Goal: Task Accomplishment & Management: Manage account settings

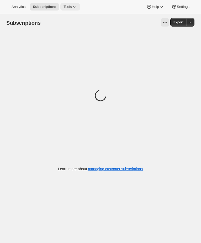
click at [67, 6] on span "Tools" at bounding box center [68, 7] width 8 height 4
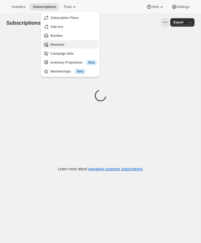
click at [68, 44] on span "Moments" at bounding box center [73, 44] width 47 height 5
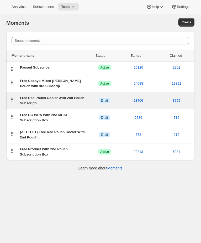
click at [80, 99] on div "Free Red Pouch Cooler With 2nd Pouch Subscripti..." at bounding box center [54, 100] width 68 height 11
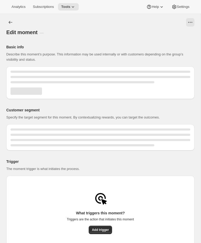
select select "subscribesTo"
select select "none"
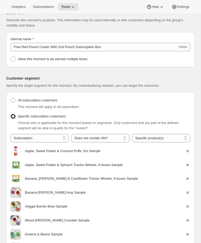
scroll to position [75, 0]
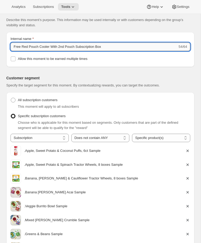
click at [117, 50] on input "Free Red Pouch Cooler With 2nd Pouch Subscription Box" at bounding box center [94, 47] width 167 height 8
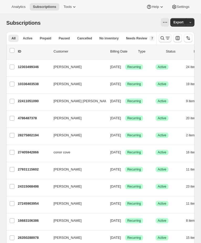
click at [161, 35] on button "Search and filter results" at bounding box center [165, 38] width 13 height 8
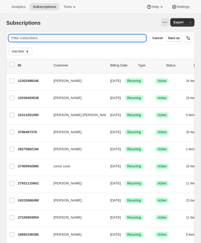
click at [18, 50] on span "Add filter" at bounding box center [18, 51] width 12 height 4
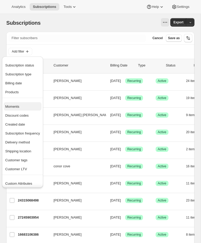
click at [15, 103] on button "Moments" at bounding box center [23, 106] width 38 height 8
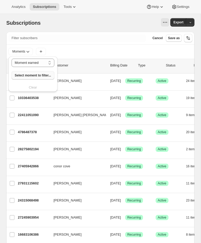
click at [33, 75] on span "Select moment to filter..." at bounding box center [33, 75] width 37 height 4
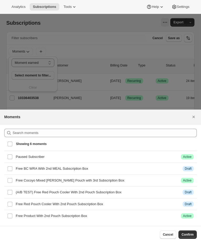
click at [39, 142] on span "Showing 6 moments" at bounding box center [31, 144] width 31 height 4
checkbox input "true"
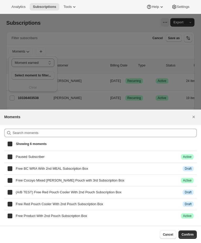
checkbox input "true"
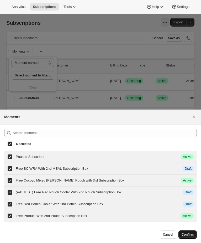
click at [191, 238] on button "Confirm" at bounding box center [188, 234] width 18 height 8
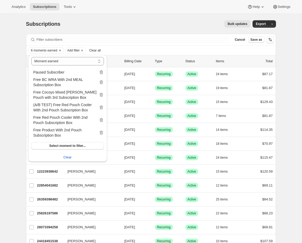
click at [185, 33] on div "Subscriptions. This page is ready Subscriptions Bulk updates More actions Bulk …" at bounding box center [151, 24] width 250 height 20
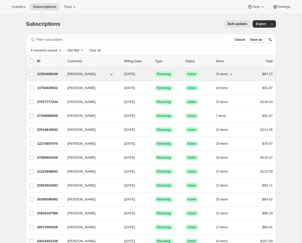
click at [201, 74] on p "Success Active" at bounding box center [198, 73] width 26 height 5
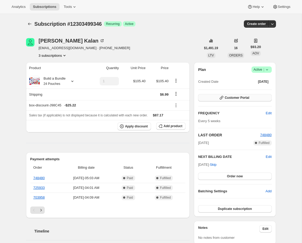
click at [201, 96] on span "Customer Portal" at bounding box center [236, 98] width 24 height 4
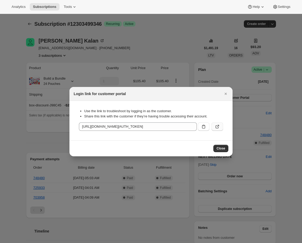
click at [201, 124] on button ":rek:" at bounding box center [217, 126] width 12 height 8
